Goal: Find specific page/section: Find specific page/section

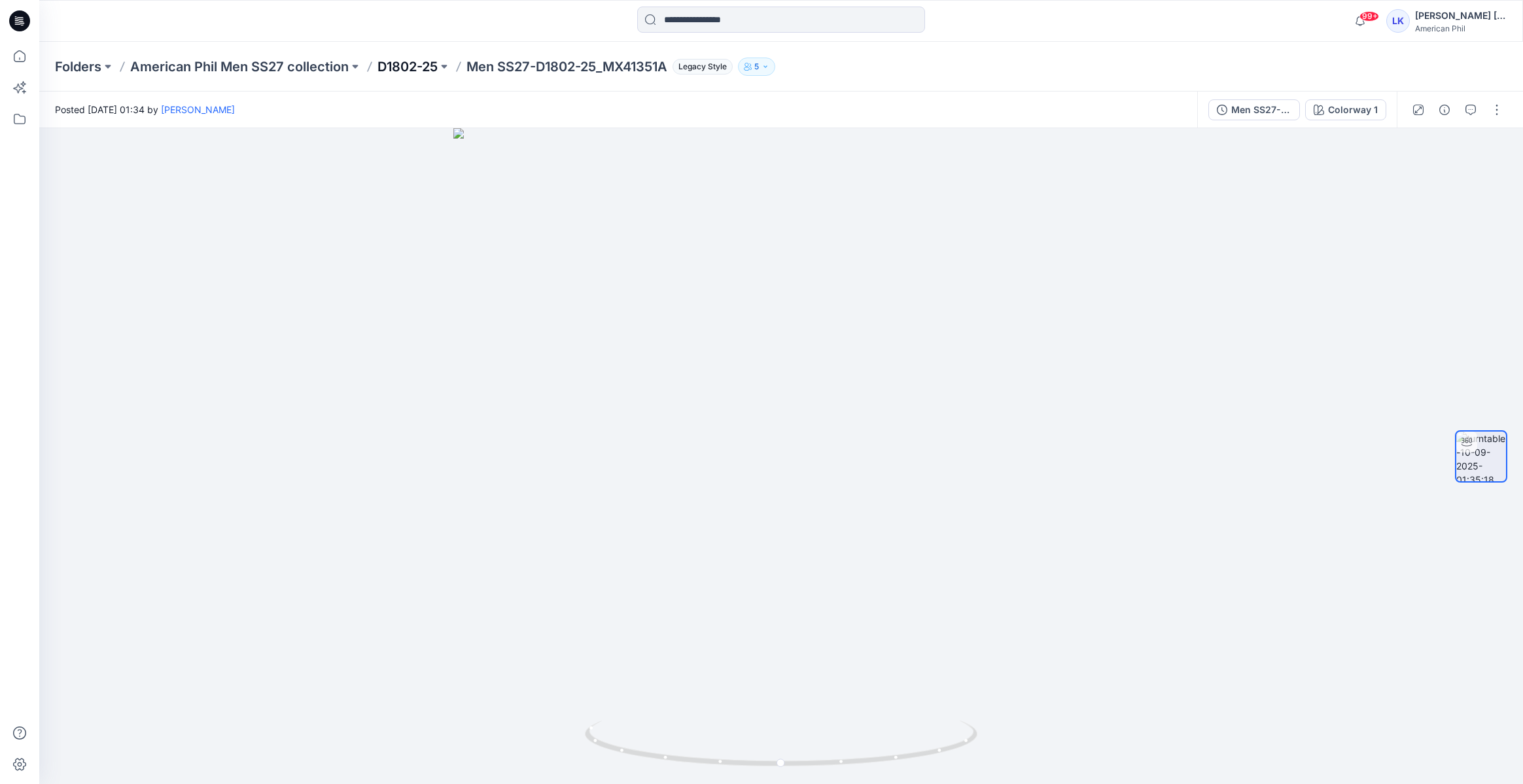
click at [395, 65] on p "D1802-25" at bounding box center [408, 67] width 60 height 19
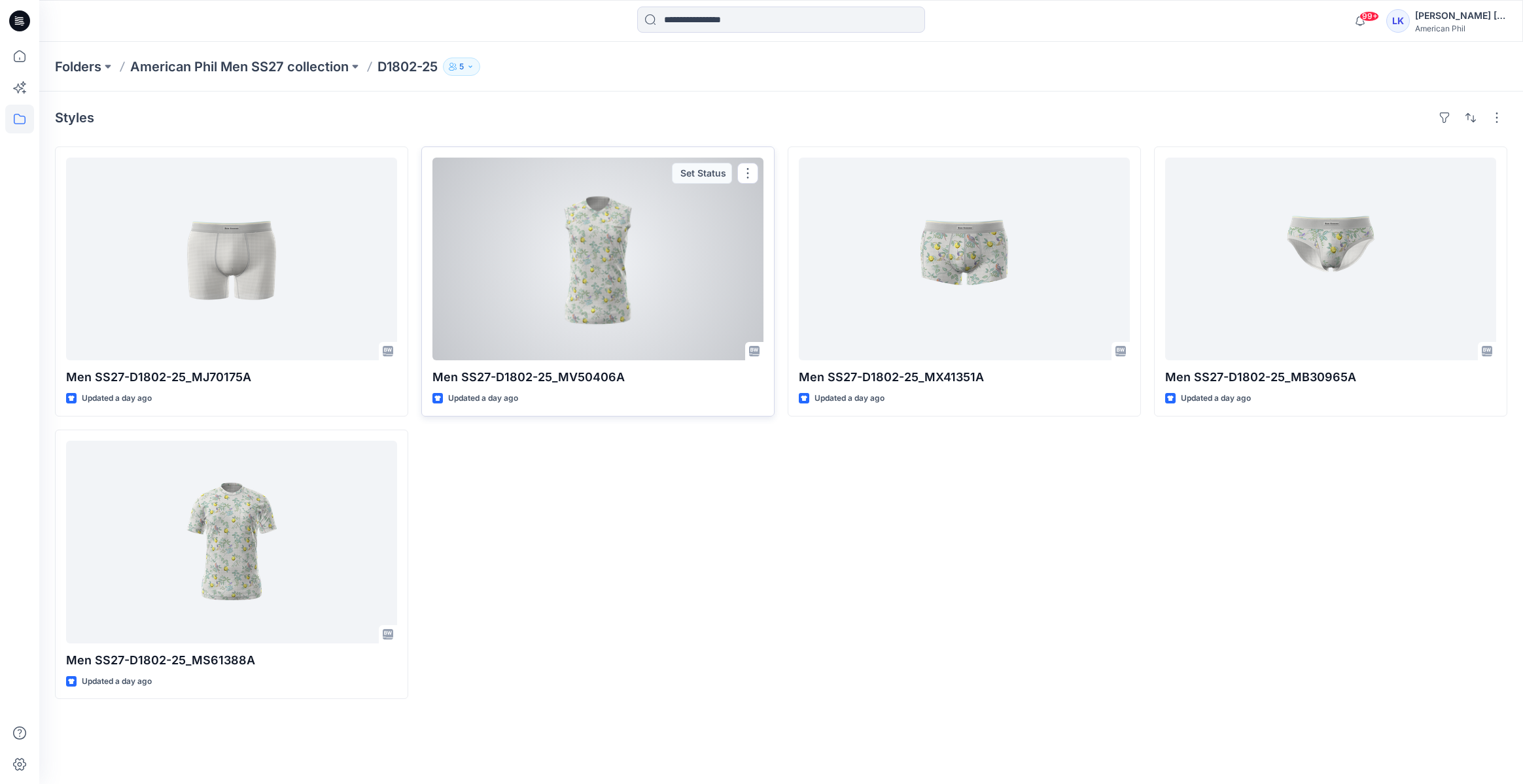
click at [557, 299] on div at bounding box center [598, 259] width 331 height 203
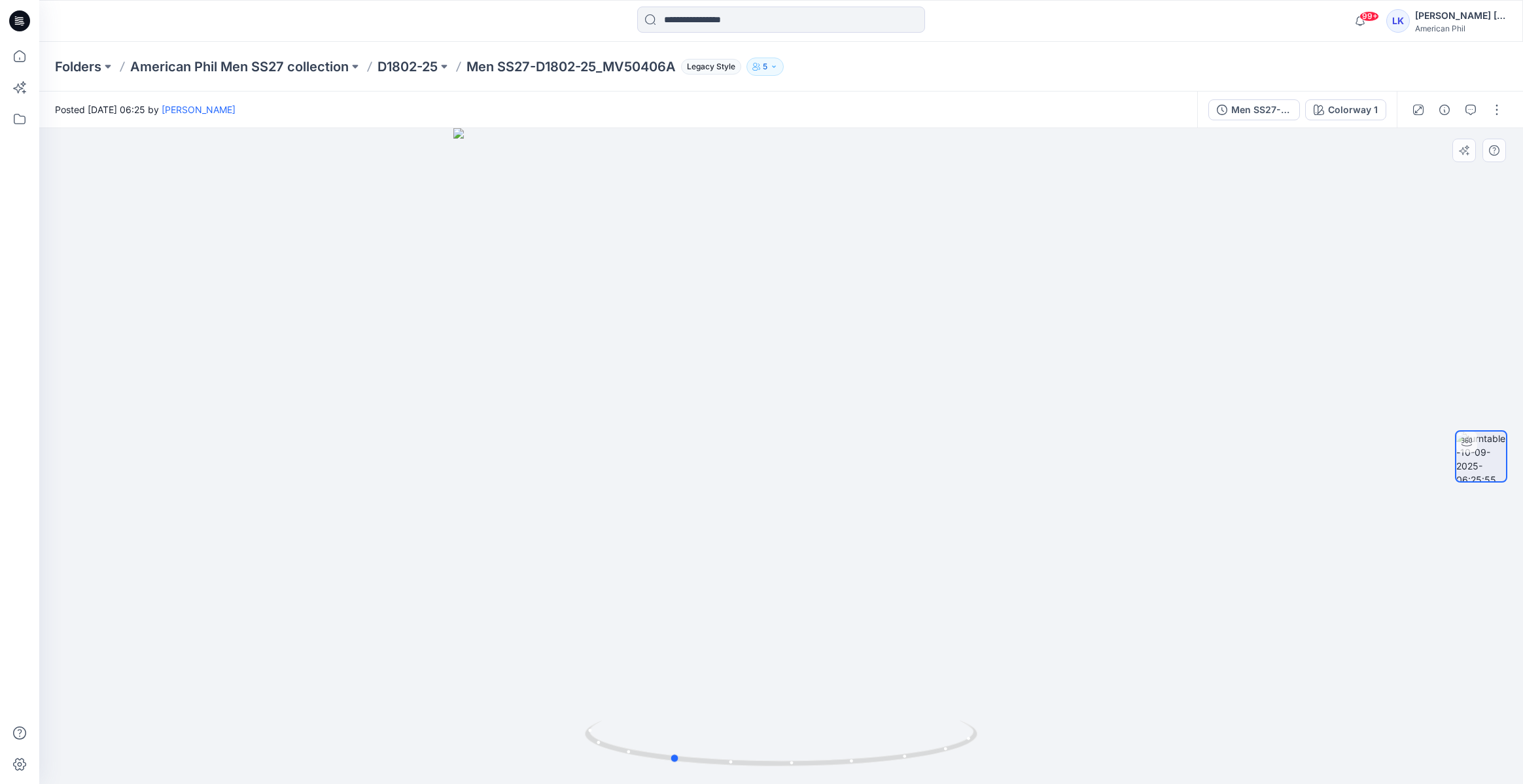
drag, startPoint x: 803, startPoint y: 317, endPoint x: 693, endPoint y: 340, distance: 112.4
click at [693, 340] on div at bounding box center [781, 456] width 1483 height 656
drag, startPoint x: 887, startPoint y: 434, endPoint x: 864, endPoint y: 443, distance: 24.7
click at [864, 443] on div at bounding box center [781, 456] width 1483 height 656
click at [574, 67] on p "Men SS27-D1802-25_MV50406A" at bounding box center [571, 67] width 209 height 19
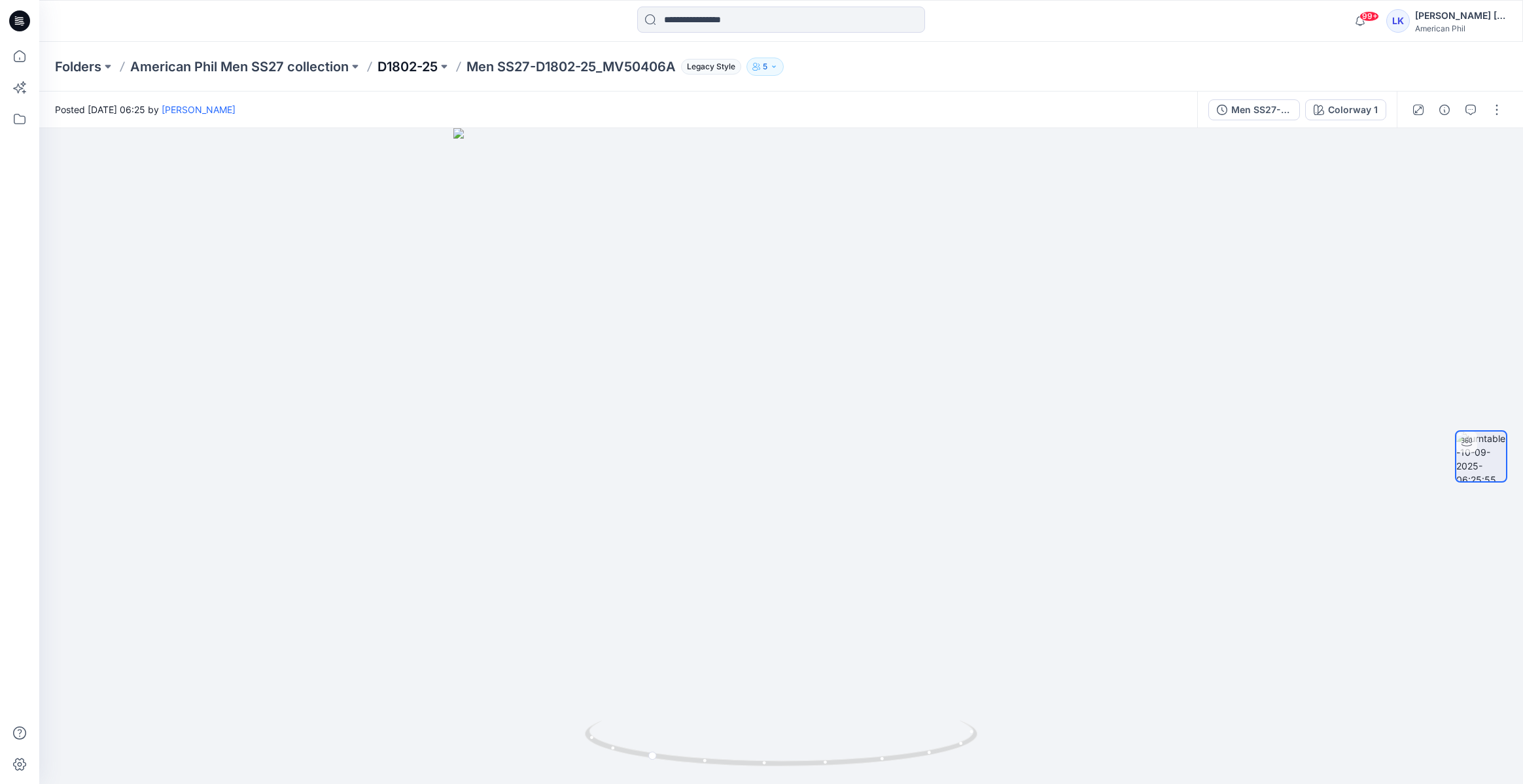
click at [389, 62] on p "D1802-25" at bounding box center [408, 67] width 60 height 19
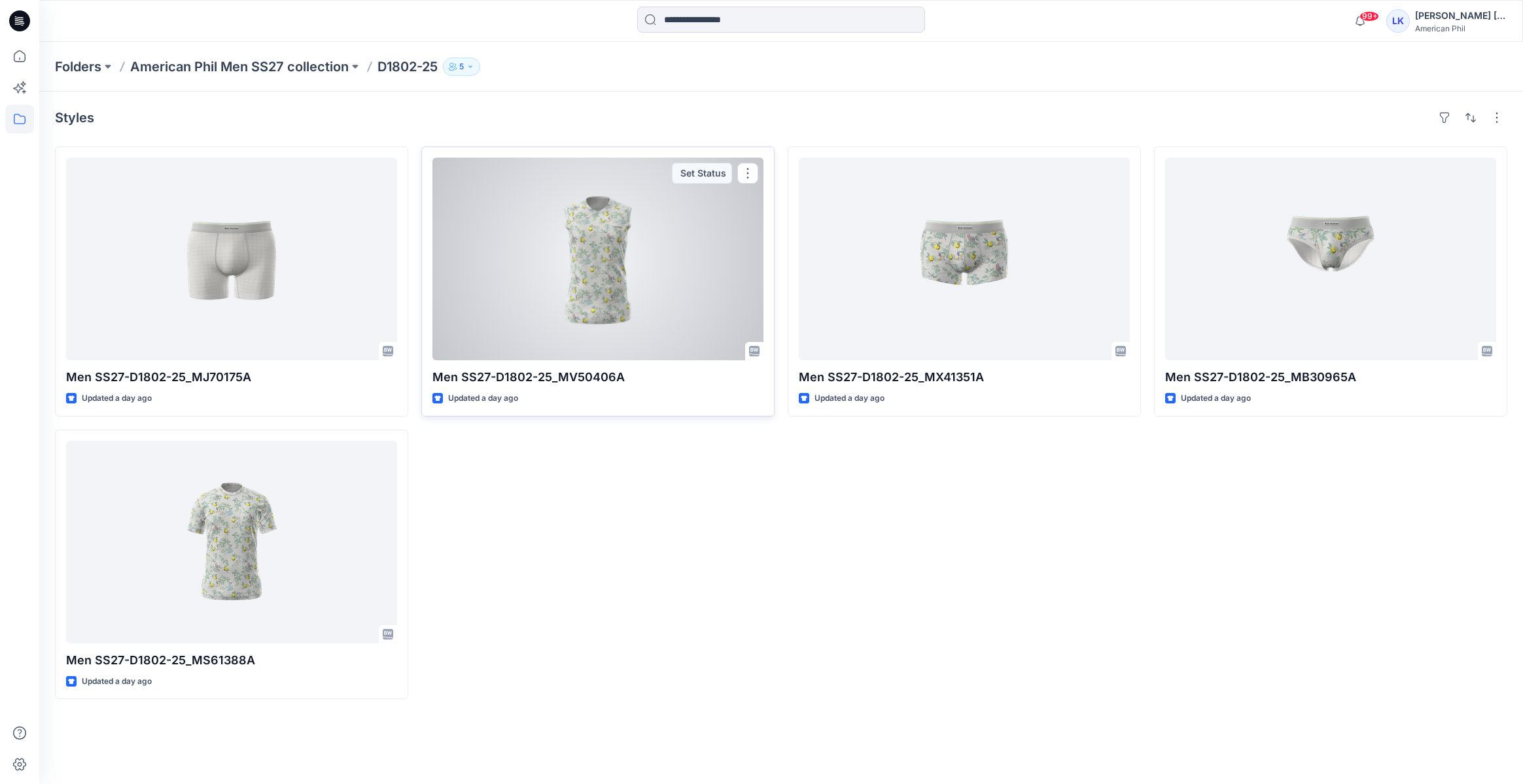
click at [553, 335] on div at bounding box center [598, 259] width 331 height 203
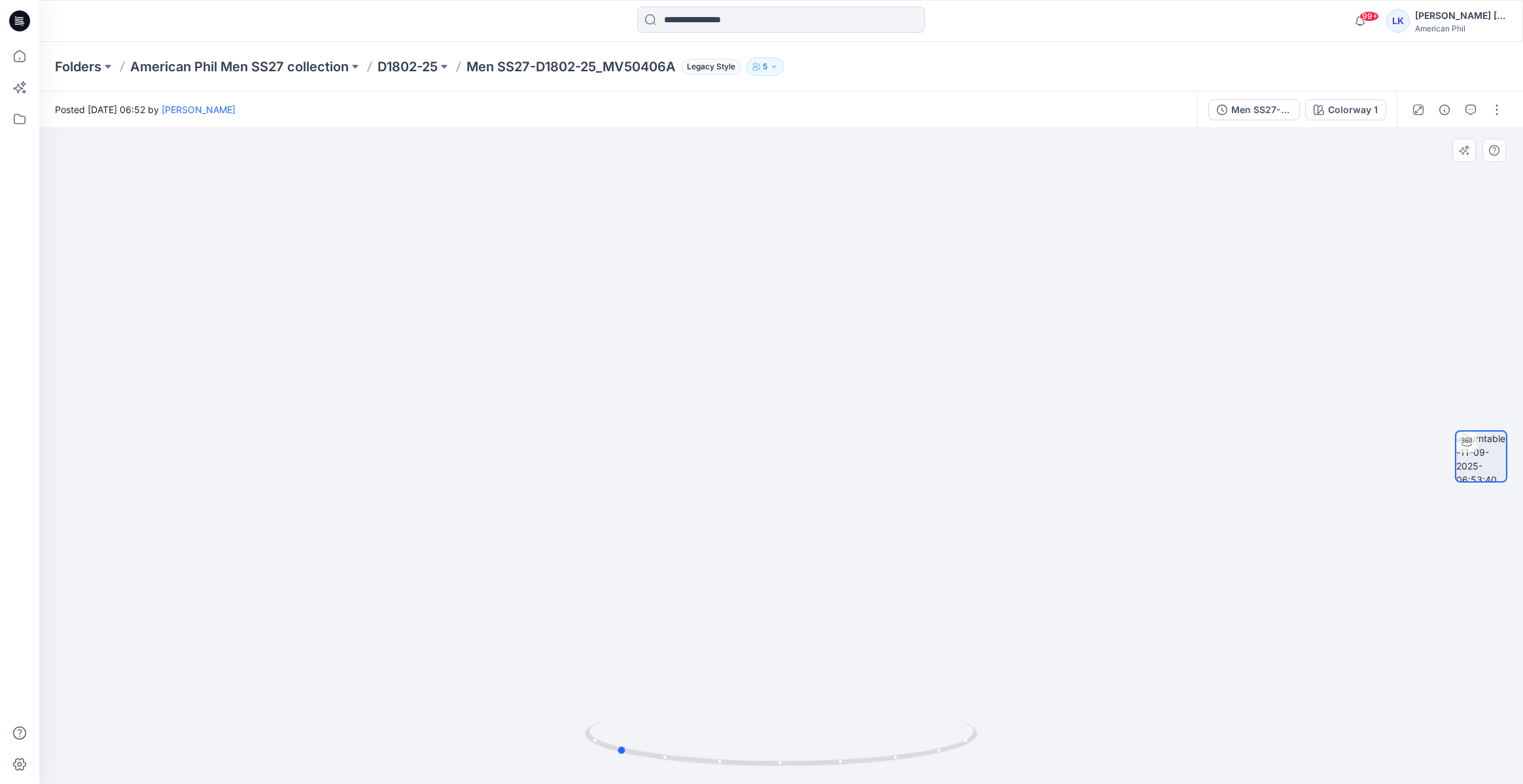
drag, startPoint x: 779, startPoint y: 458, endPoint x: 613, endPoint y: 482, distance: 167.7
click at [613, 482] on div at bounding box center [781, 456] width 1483 height 656
click at [1462, 154] on icon "button" at bounding box center [1463, 151] width 8 height 8
